Goal: Find specific page/section: Find specific page/section

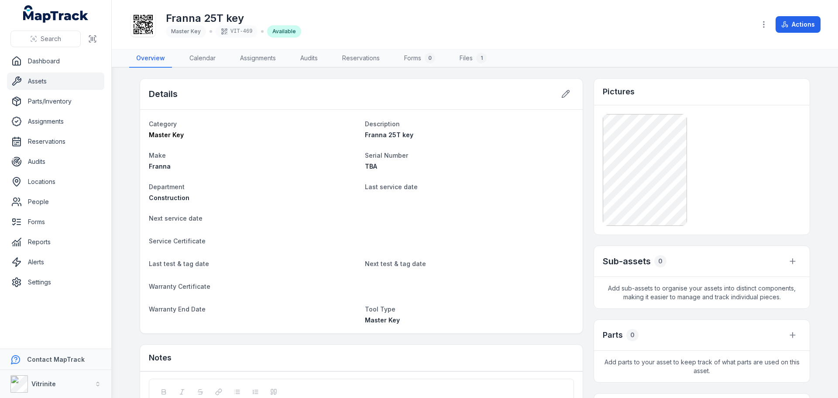
click at [37, 82] on link "Assets" at bounding box center [55, 80] width 97 height 17
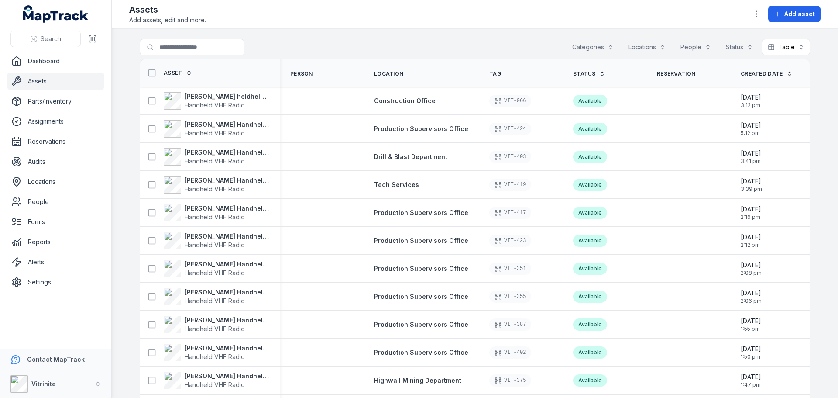
click at [599, 76] on icon at bounding box center [602, 74] width 6 height 6
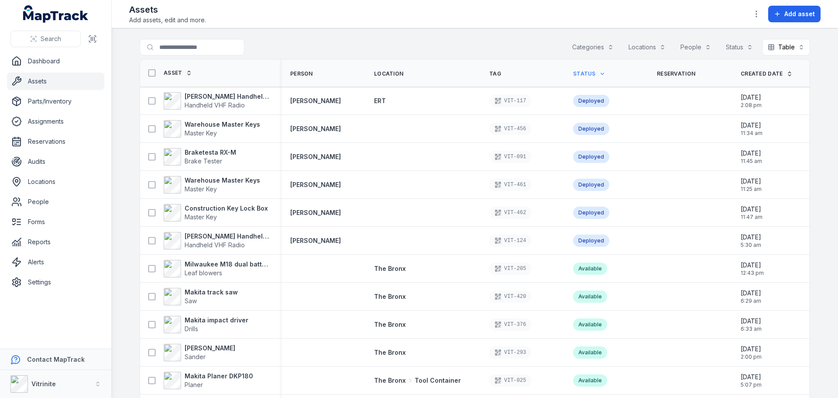
click at [121, 90] on main "Search for assets Categories Locations People Status Table ***** Asset Person L…" at bounding box center [475, 212] width 727 height 369
